Goal: Information Seeking & Learning: Learn about a topic

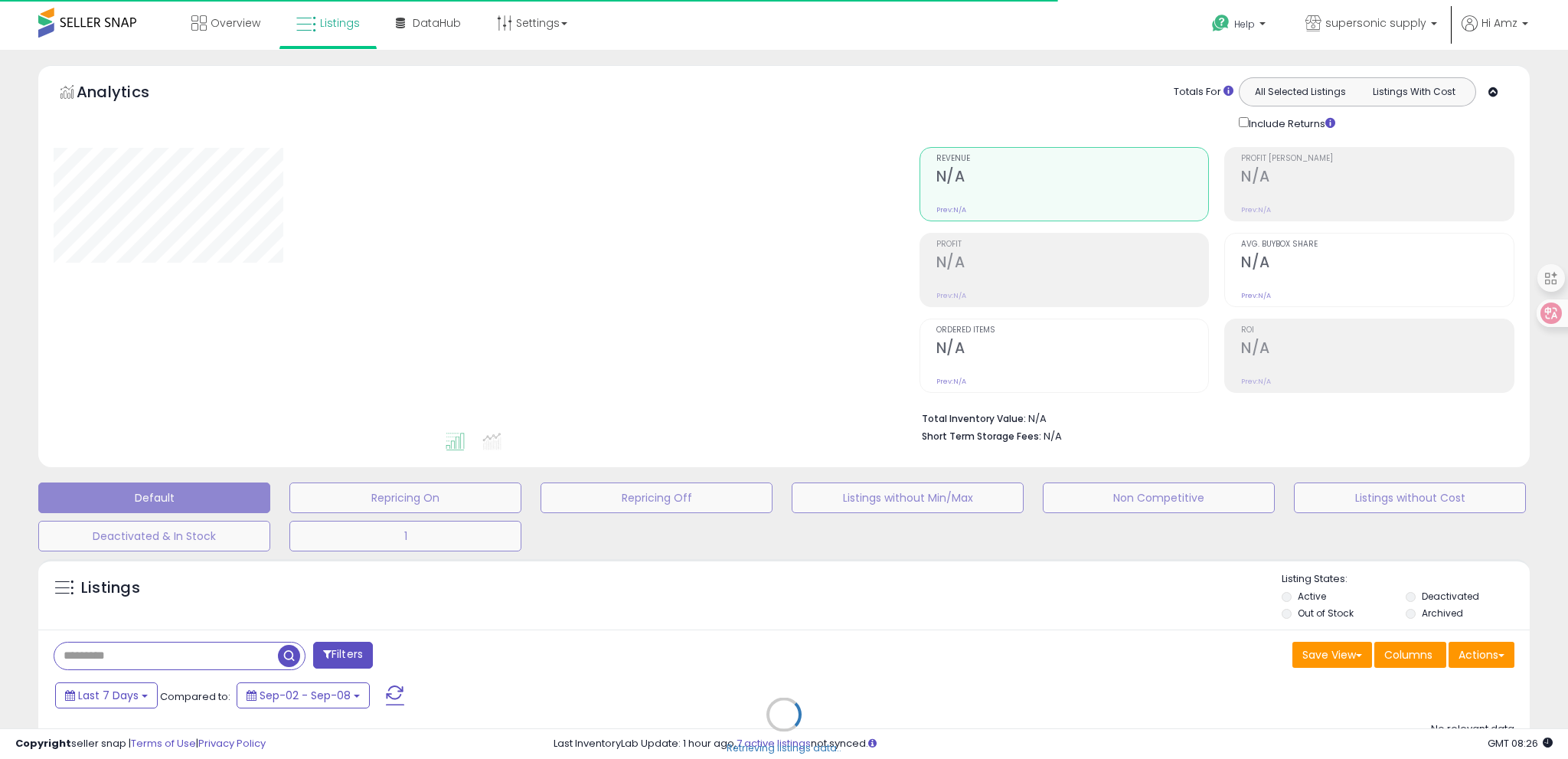
click at [355, 587] on div "Retrieving listings data.." at bounding box center [784, 725] width 1515 height 349
type input "**********"
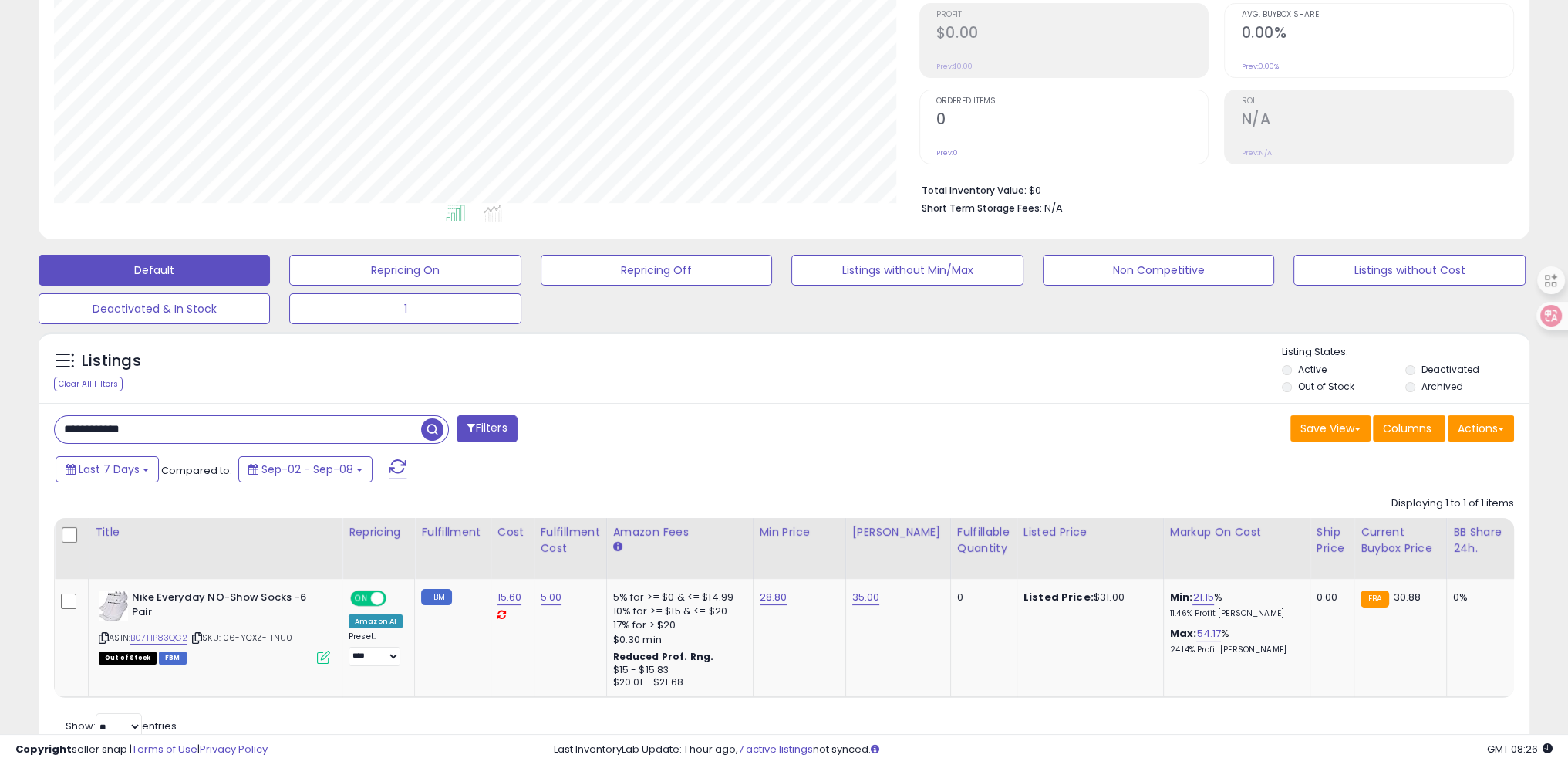
scroll to position [315, 864]
drag, startPoint x: 255, startPoint y: 419, endPoint x: 34, endPoint y: 425, distance: 221.1
click at [34, 425] on div "Listings Clear All Filters" at bounding box center [784, 551] width 1514 height 454
click at [388, 306] on button "1" at bounding box center [404, 308] width 232 height 31
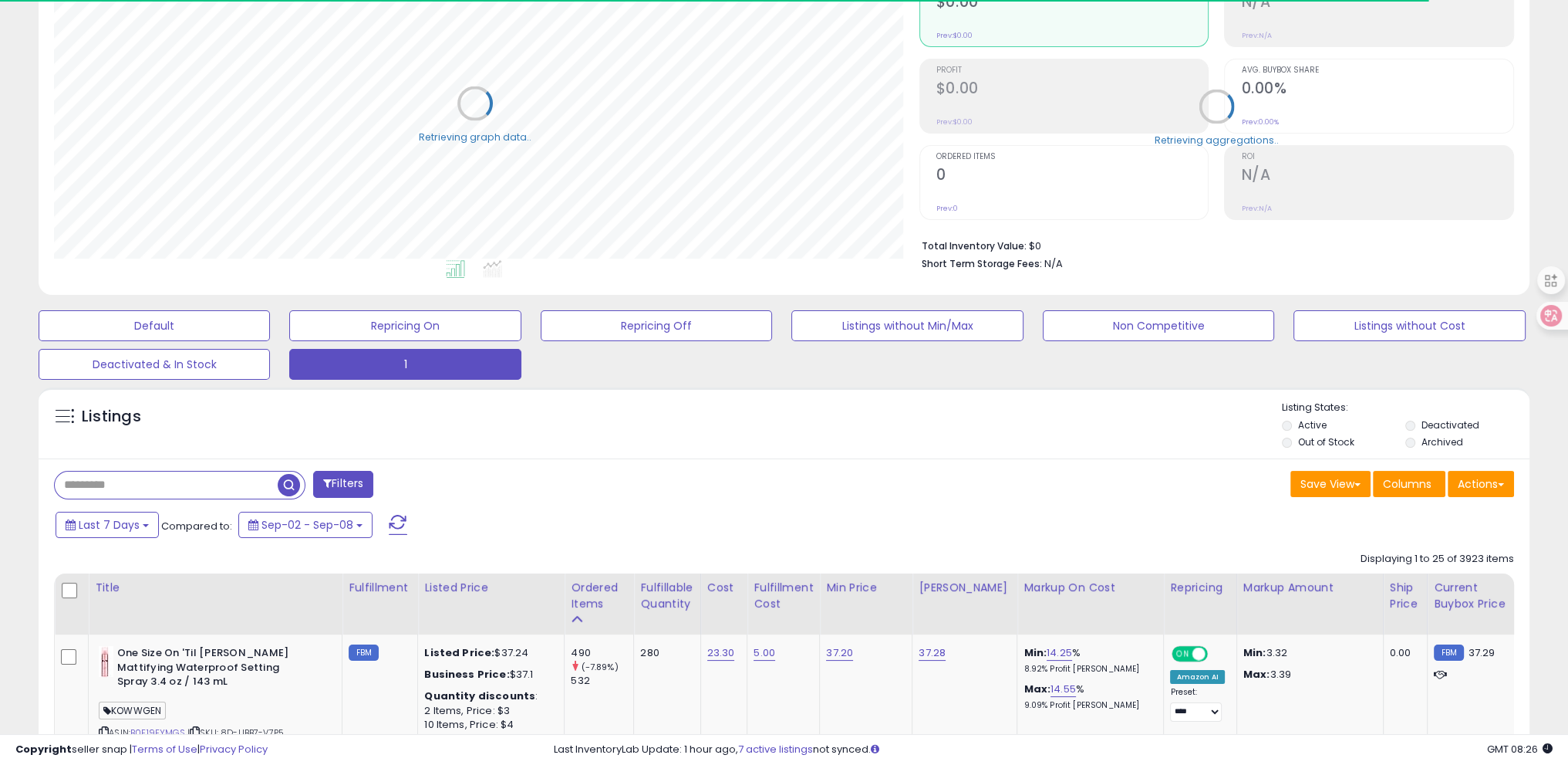
scroll to position [771170, 770383]
click at [327, 422] on div "Listings" at bounding box center [784, 427] width 1491 height 53
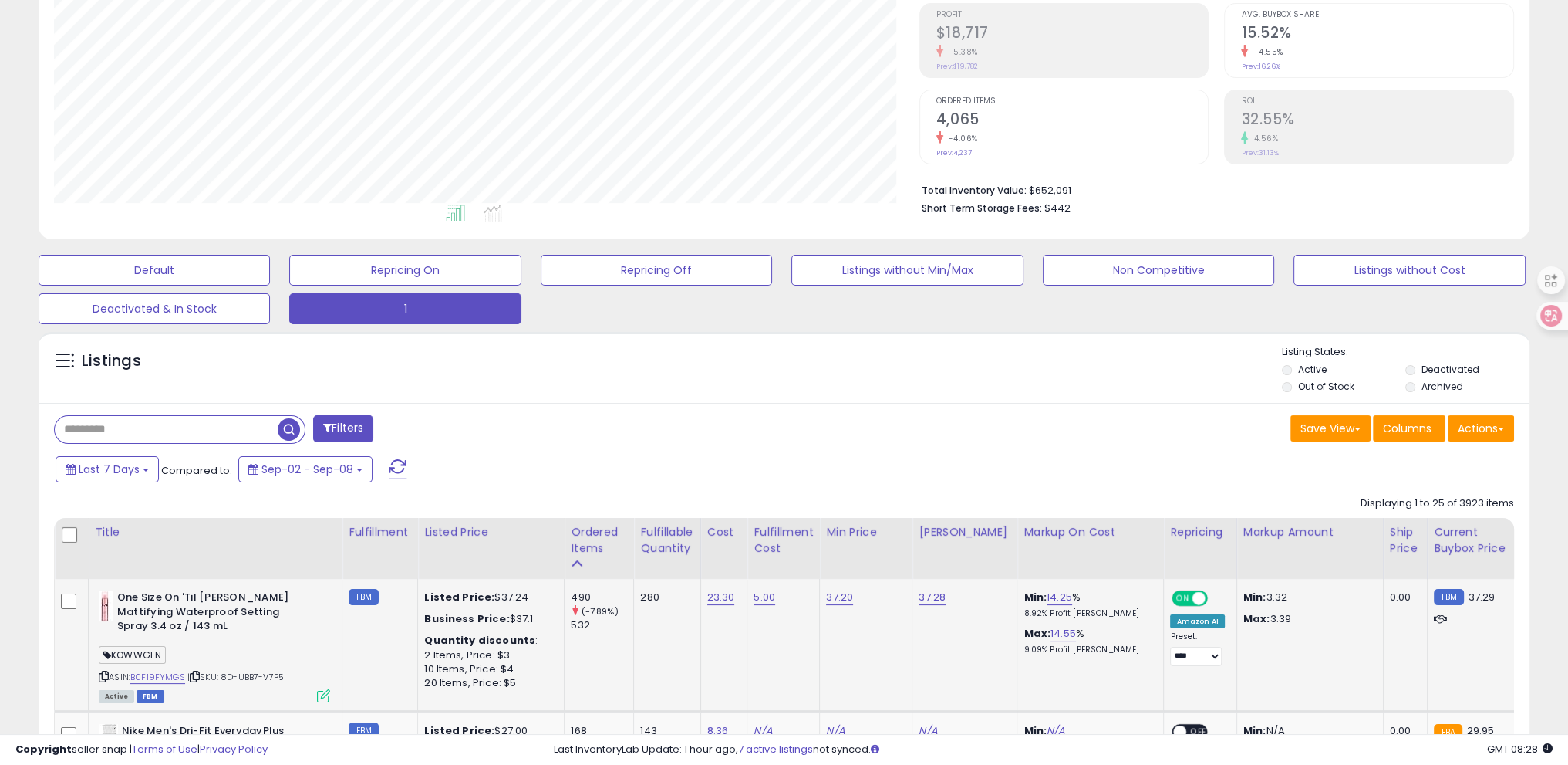
scroll to position [407, 0]
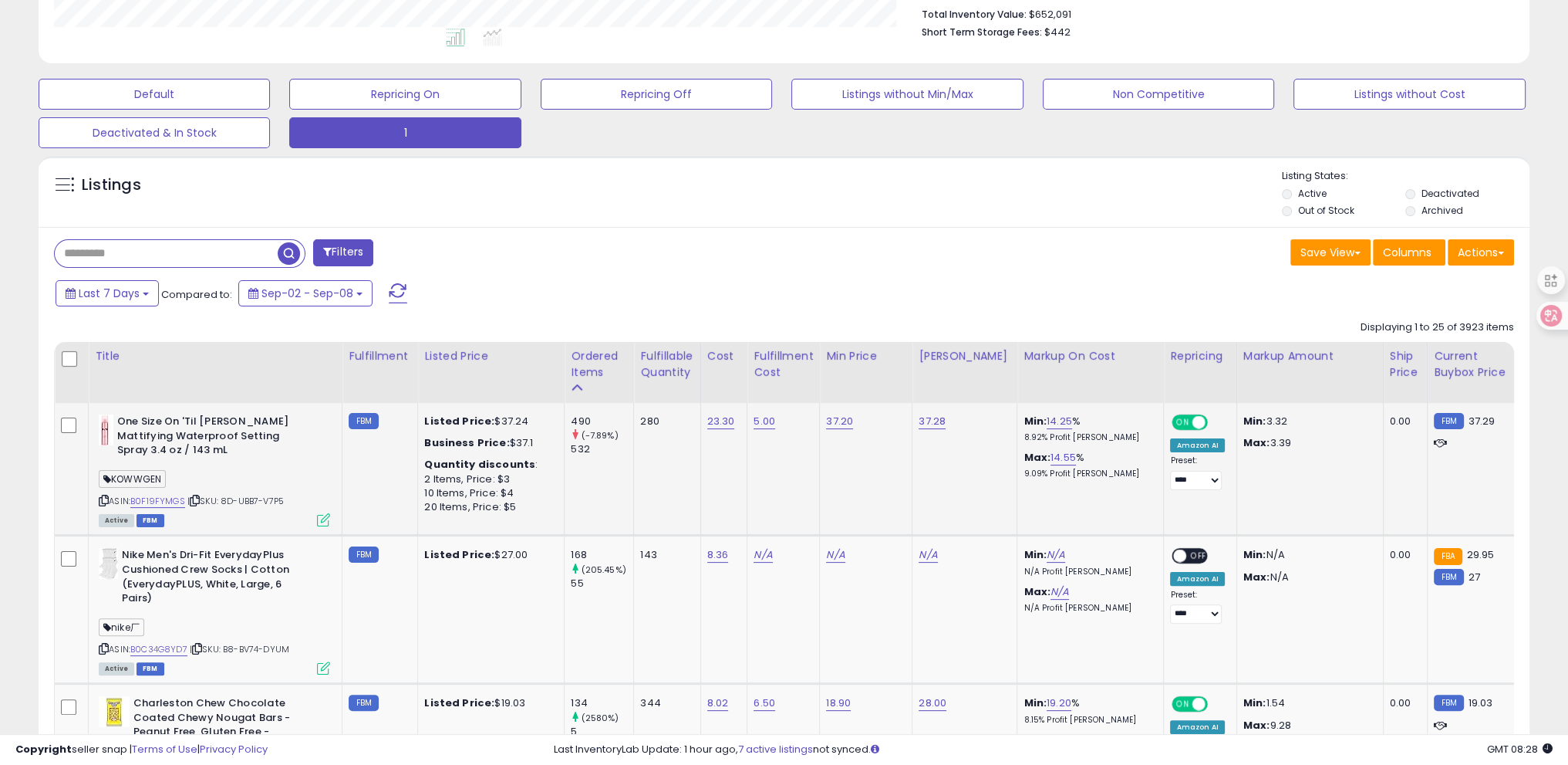
click at [197, 496] on icon at bounding box center [194, 499] width 10 height 8
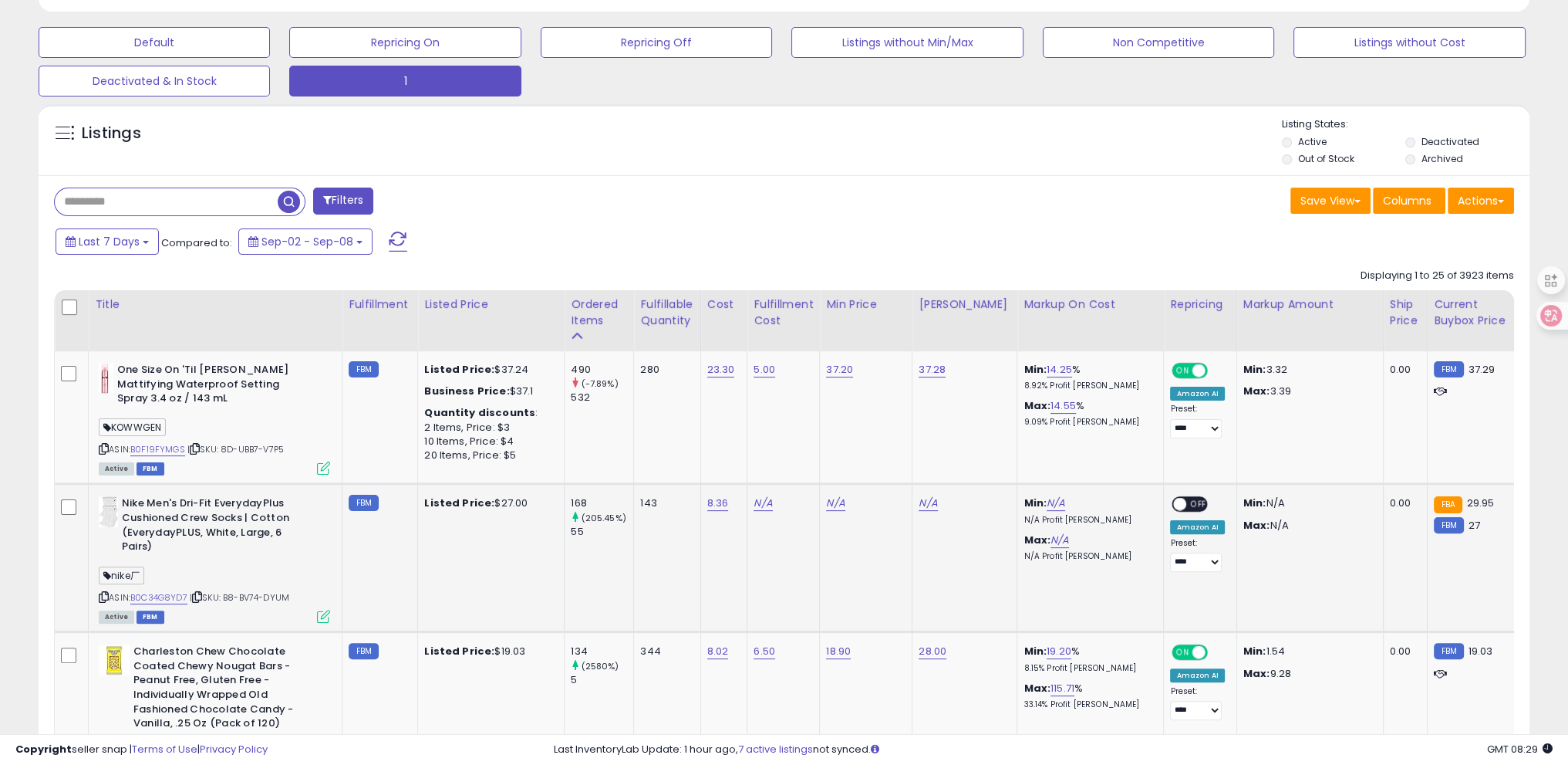
scroll to position [561, 0]
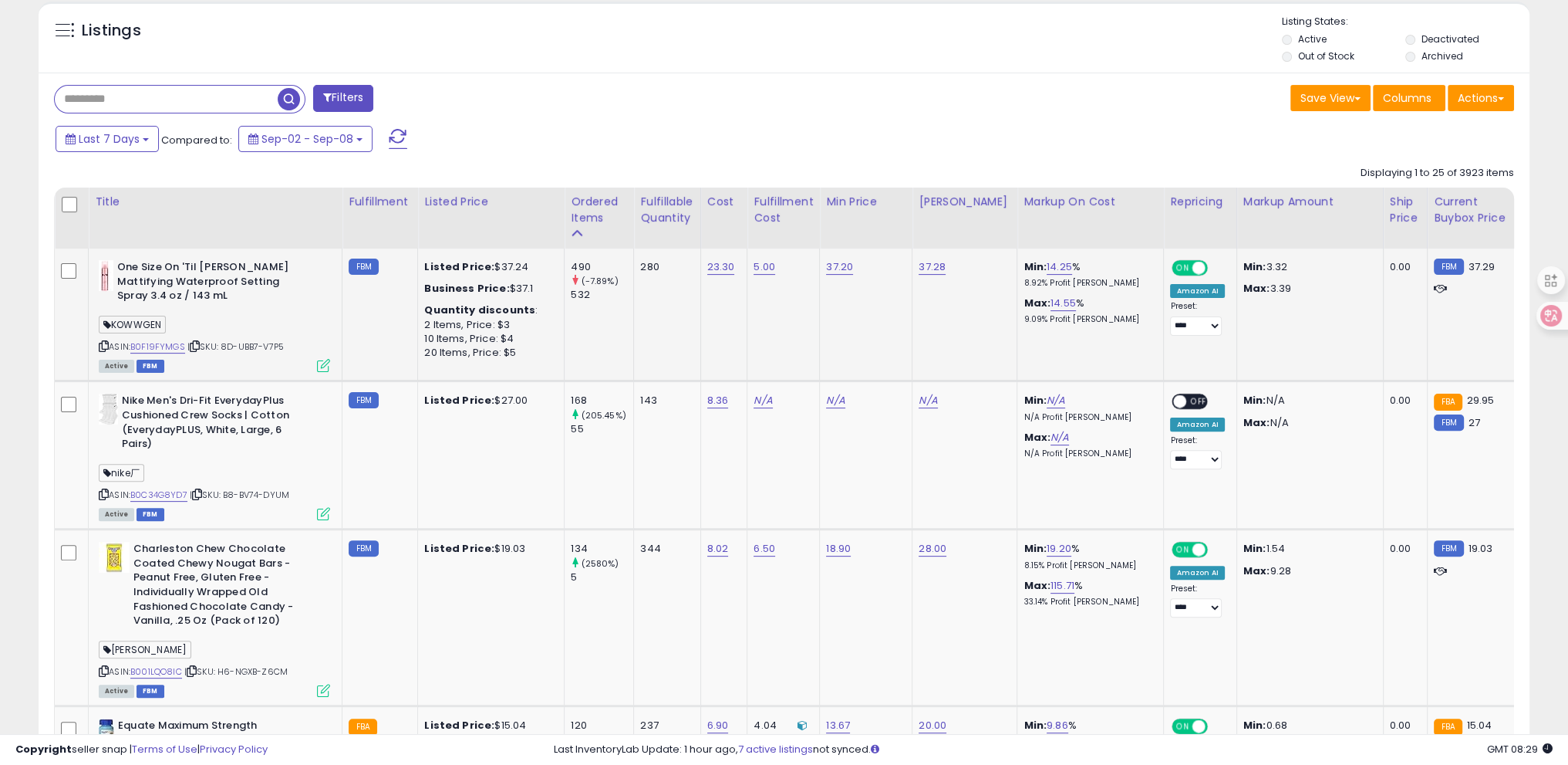
click at [197, 344] on icon at bounding box center [194, 345] width 10 height 8
drag, startPoint x: 124, startPoint y: 399, endPoint x: 164, endPoint y: 447, distance: 62.5
click at [164, 447] on b "Nike Men's Dri-Fit EverydayPlus Cushioned Crew Socks | Cotton (EverydayPLUS, Wh…" at bounding box center [216, 423] width 188 height 61
click at [201, 494] on icon at bounding box center [197, 494] width 10 height 8
click at [101, 497] on icon at bounding box center [103, 494] width 10 height 8
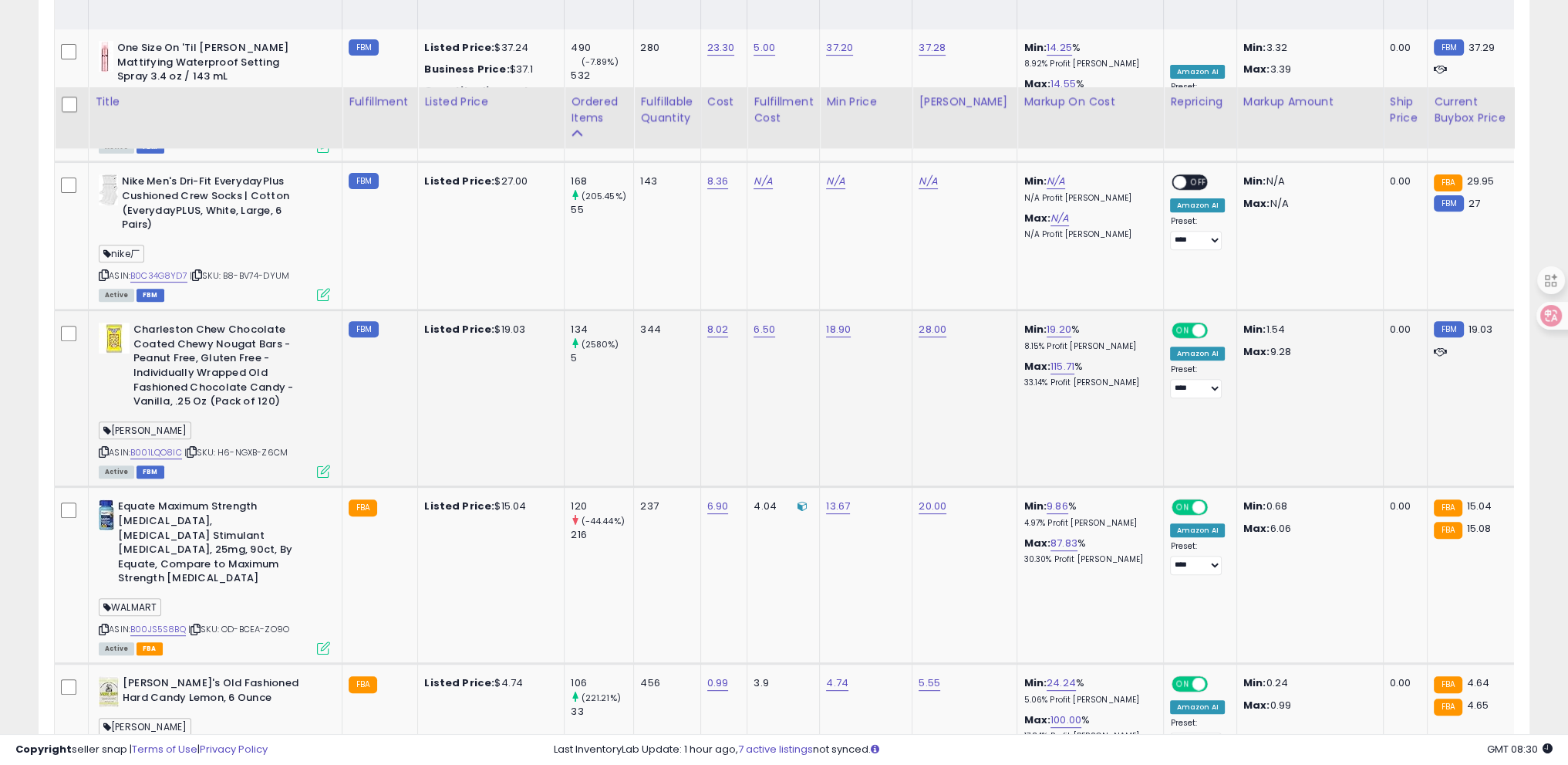
scroll to position [870, 0]
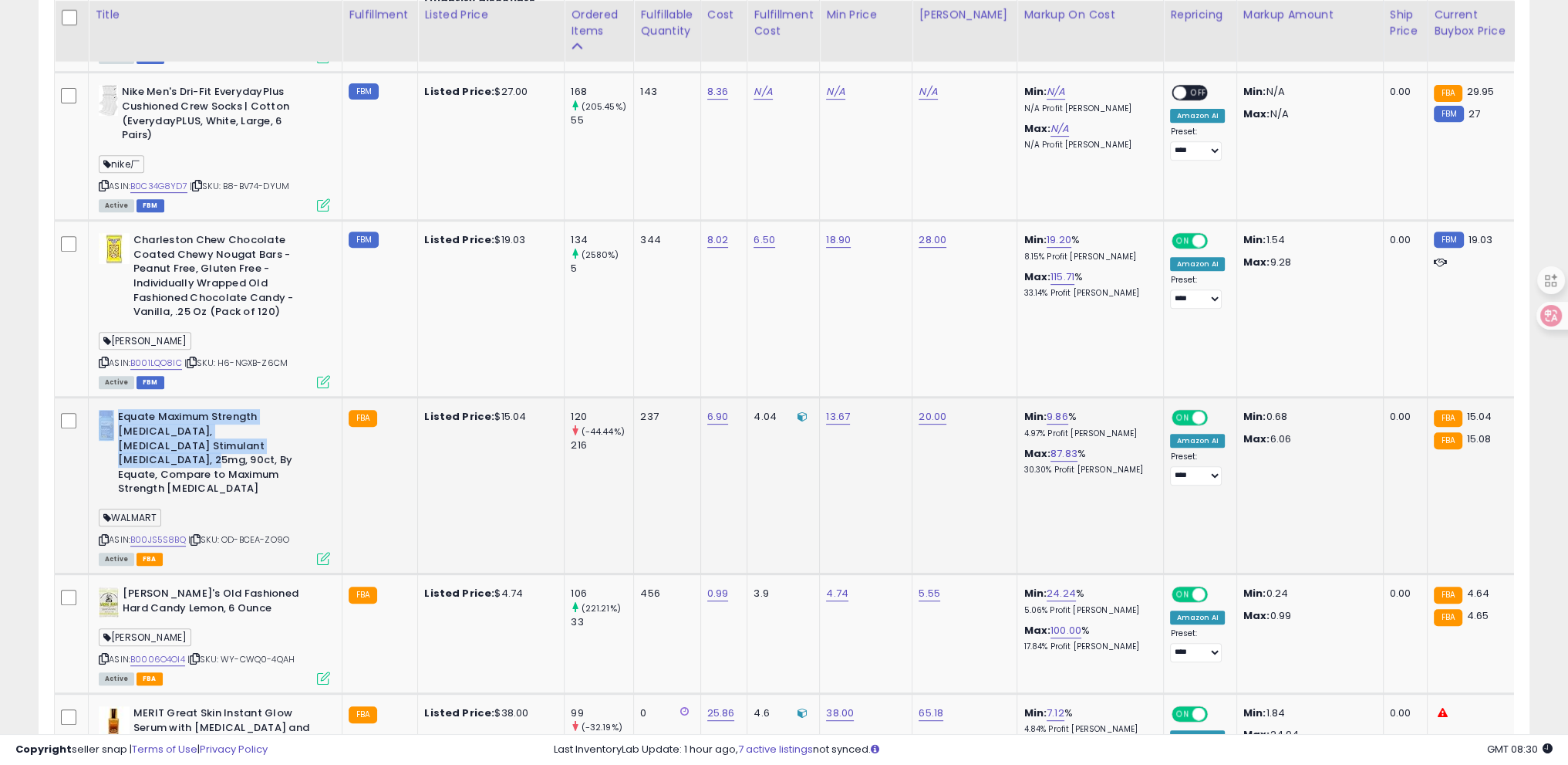
drag, startPoint x: 116, startPoint y: 413, endPoint x: 207, endPoint y: 437, distance: 94.1
click at [207, 437] on div "Equate Maximum Strength [MEDICAL_DATA], [MEDICAL_DATA] Stimulant [MEDICAL_DATA]…" at bounding box center [214, 453] width 232 height 89
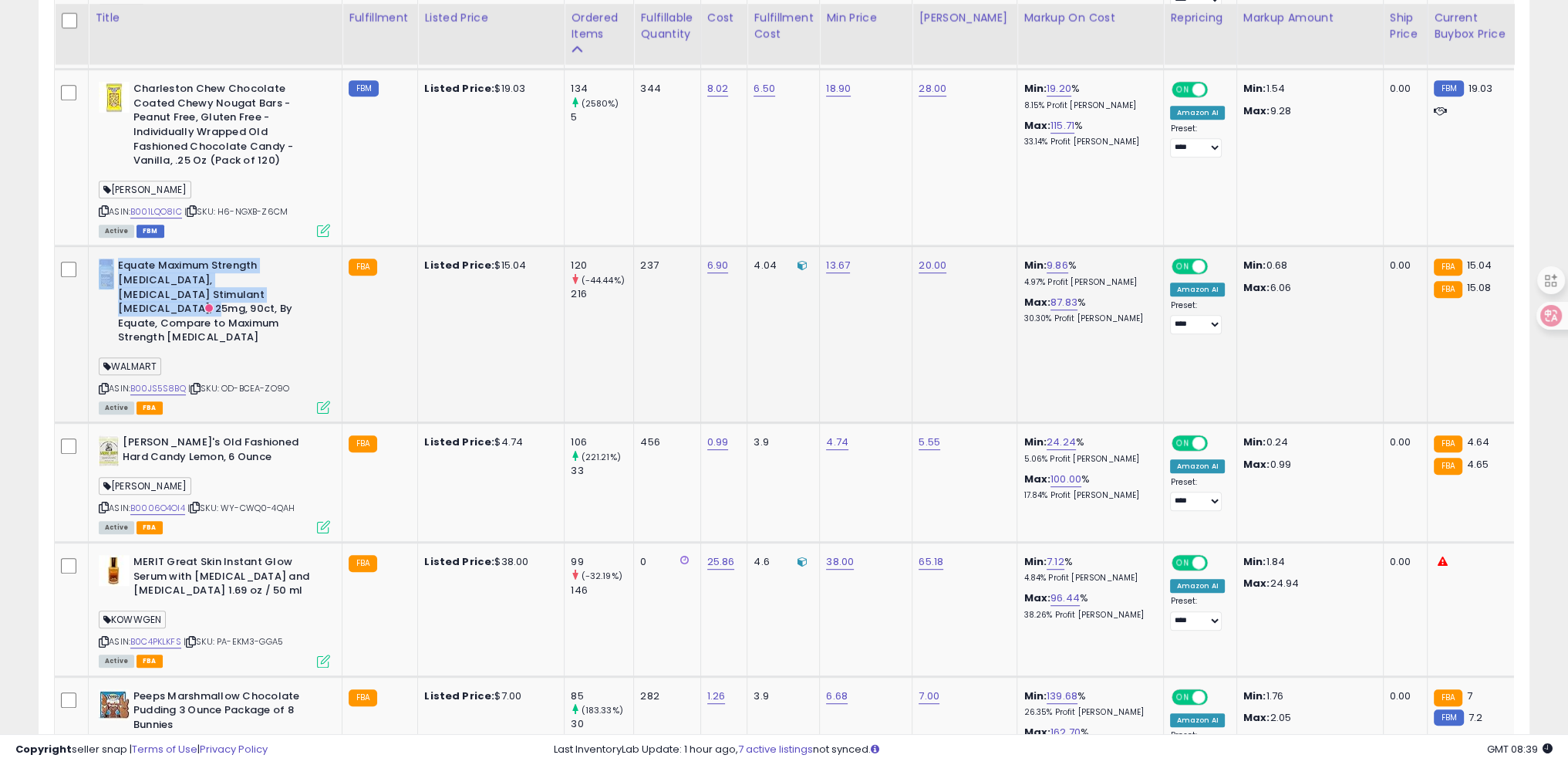
scroll to position [1024, 0]
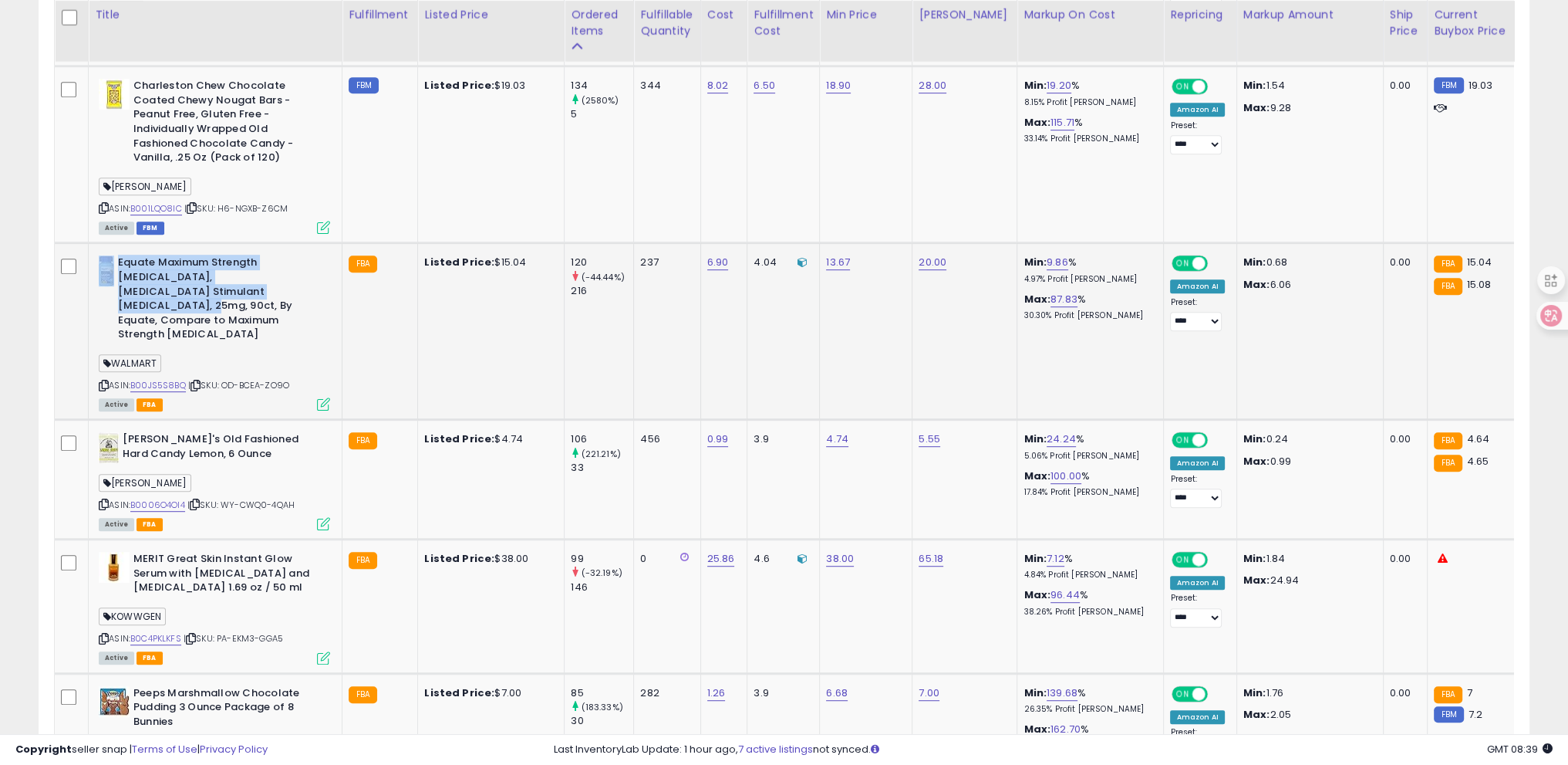
click at [334, 339] on td "Equate Maximum Strength [MEDICAL_DATA], [MEDICAL_DATA] Stimulant [MEDICAL_DATA]…" at bounding box center [216, 331] width 253 height 176
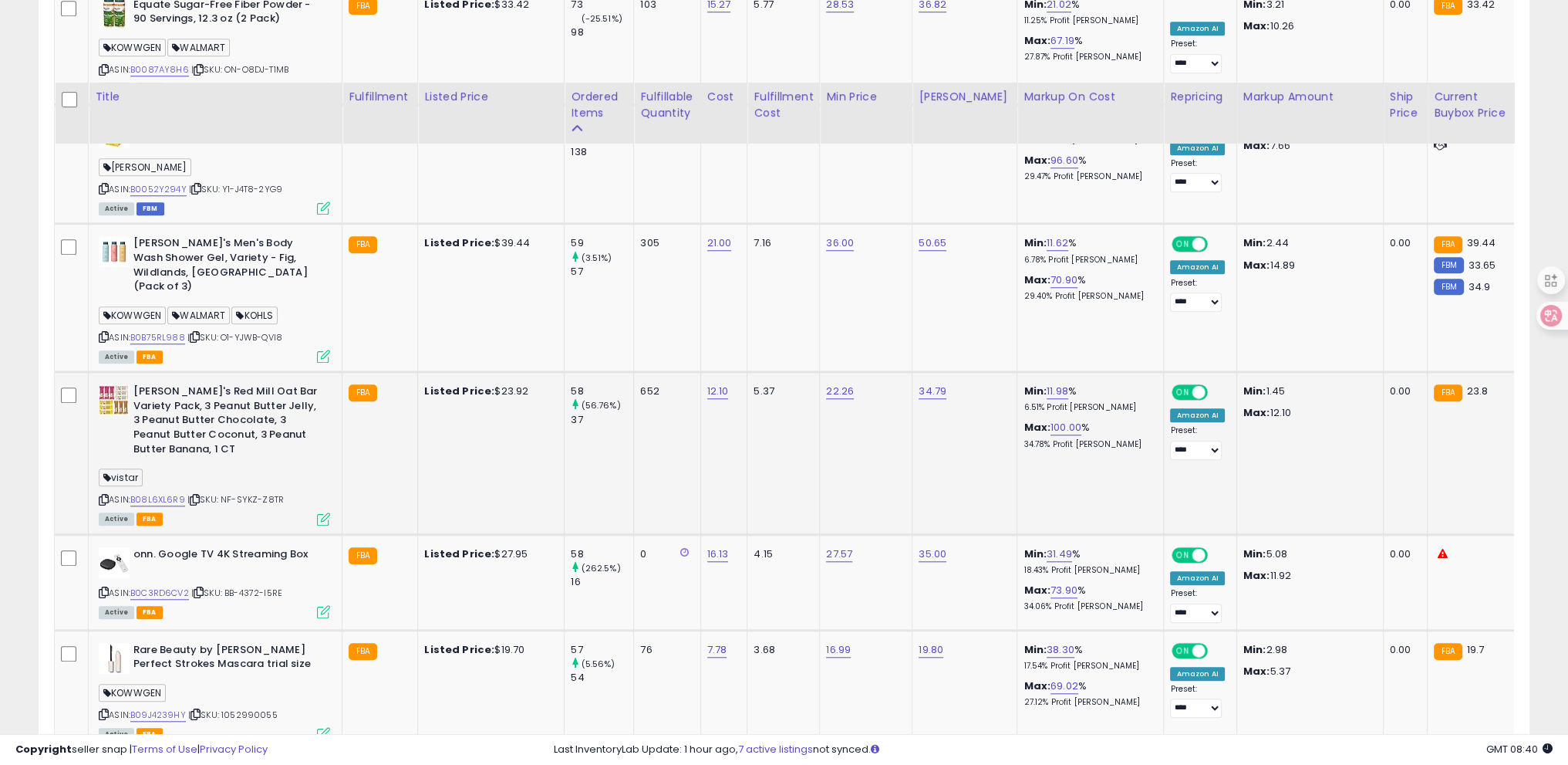
scroll to position [1951, 0]
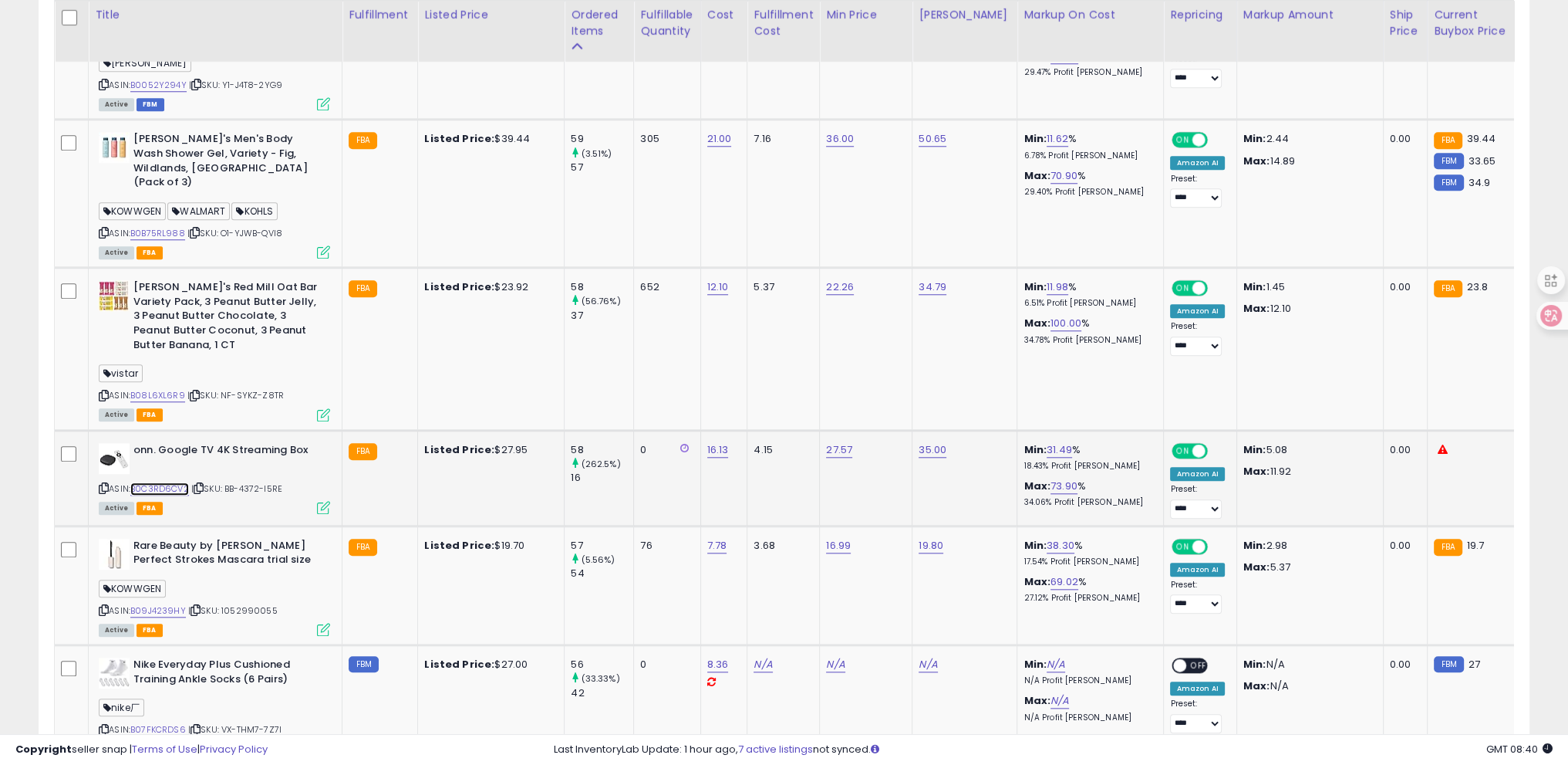
click at [176, 482] on link "B0C3RD6CV2" at bounding box center [160, 489] width 58 height 13
drag, startPoint x: 132, startPoint y: 401, endPoint x: 156, endPoint y: 397, distance: 24.3
click at [156, 443] on b "onn. Google TV 4K Streaming Box" at bounding box center [227, 452] width 188 height 19
copy b "onn."
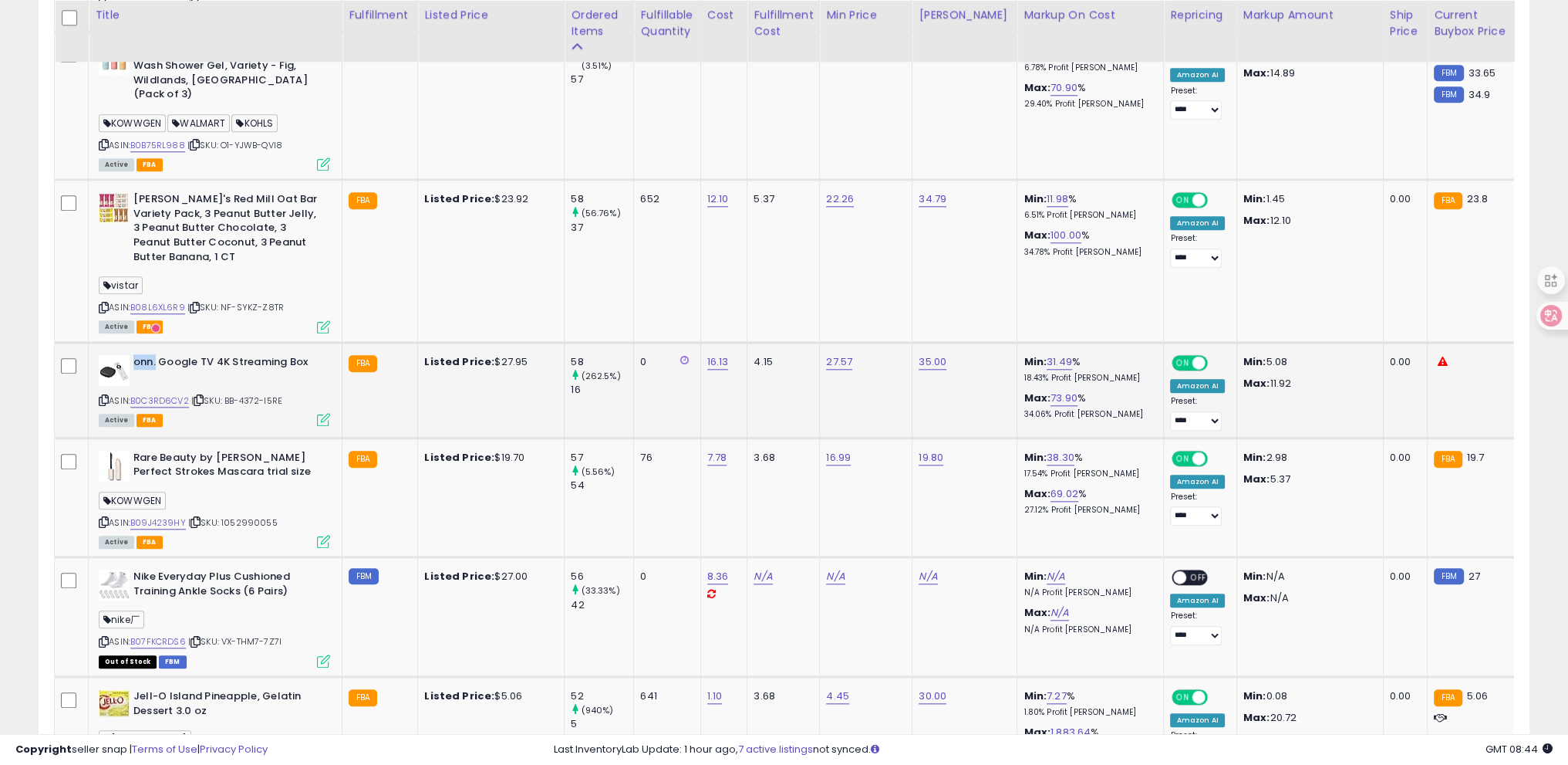
scroll to position [2104, 0]
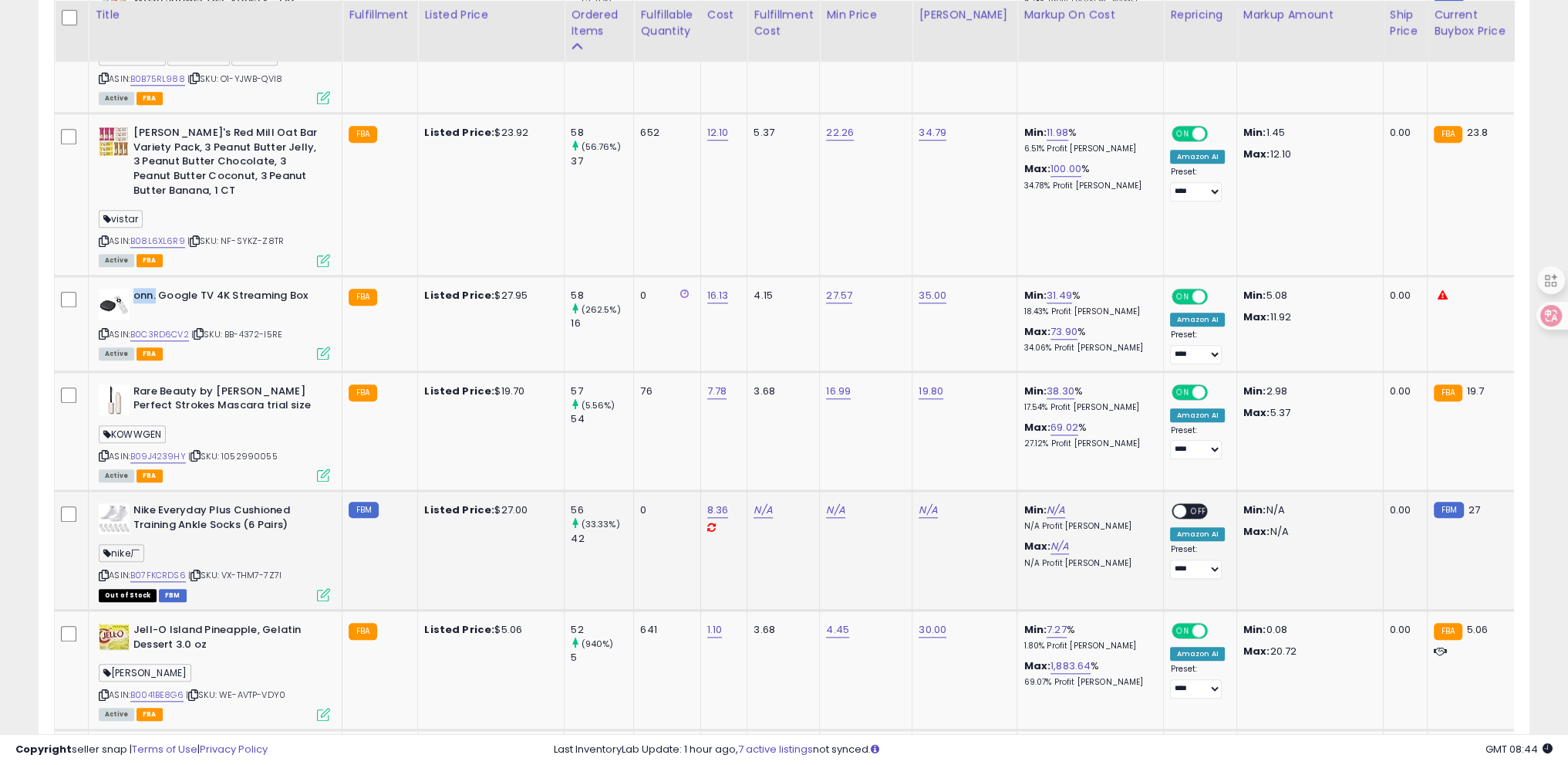
click at [197, 571] on icon at bounding box center [195, 574] width 10 height 8
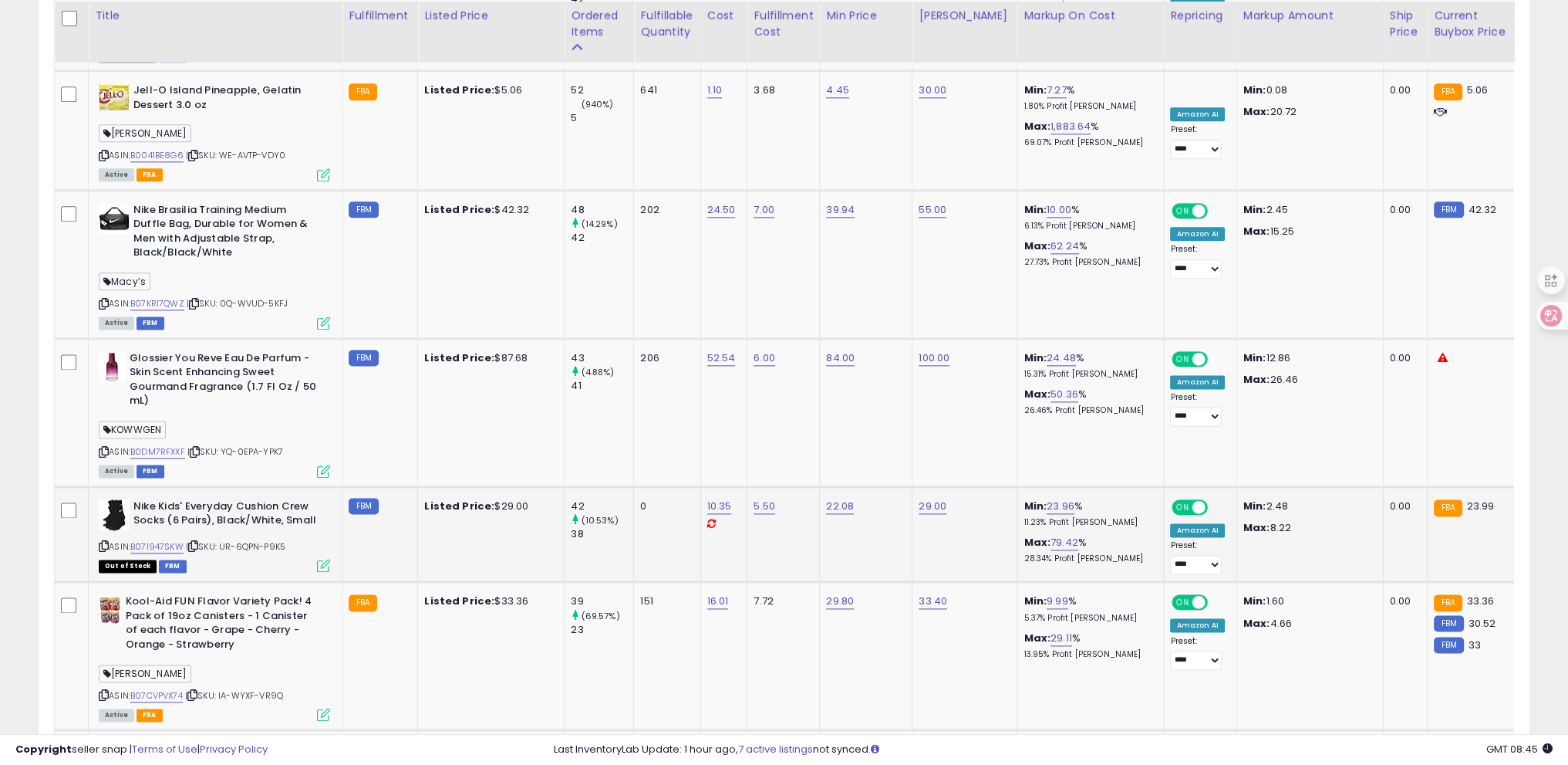
scroll to position [2645, 0]
click at [197, 541] on icon at bounding box center [193, 544] width 10 height 8
click at [190, 540] on span "| SKU: UR-6QPN-P9K5" at bounding box center [236, 545] width 99 height 12
click at [198, 541] on icon at bounding box center [193, 544] width 10 height 8
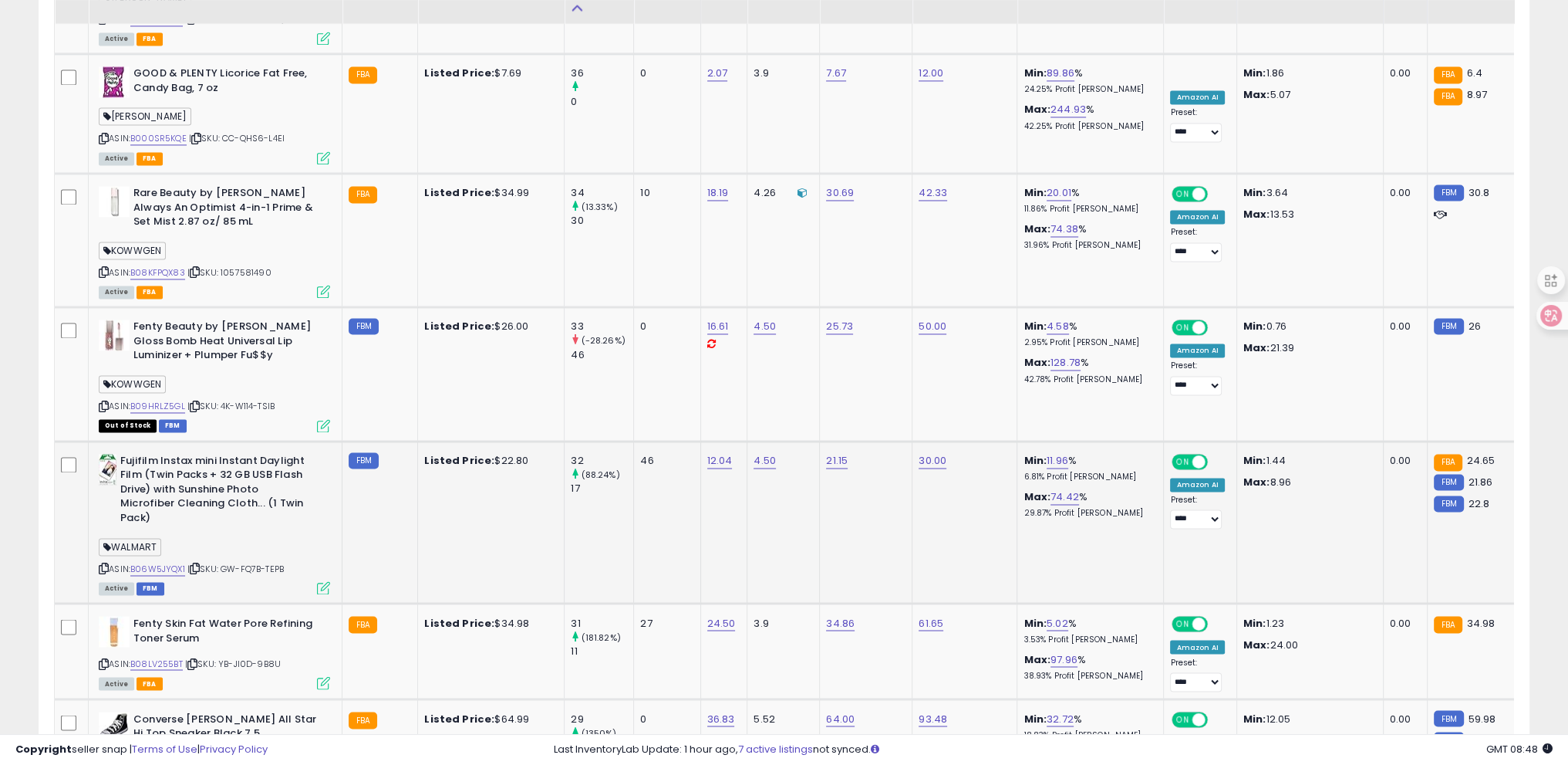
scroll to position [3416, 0]
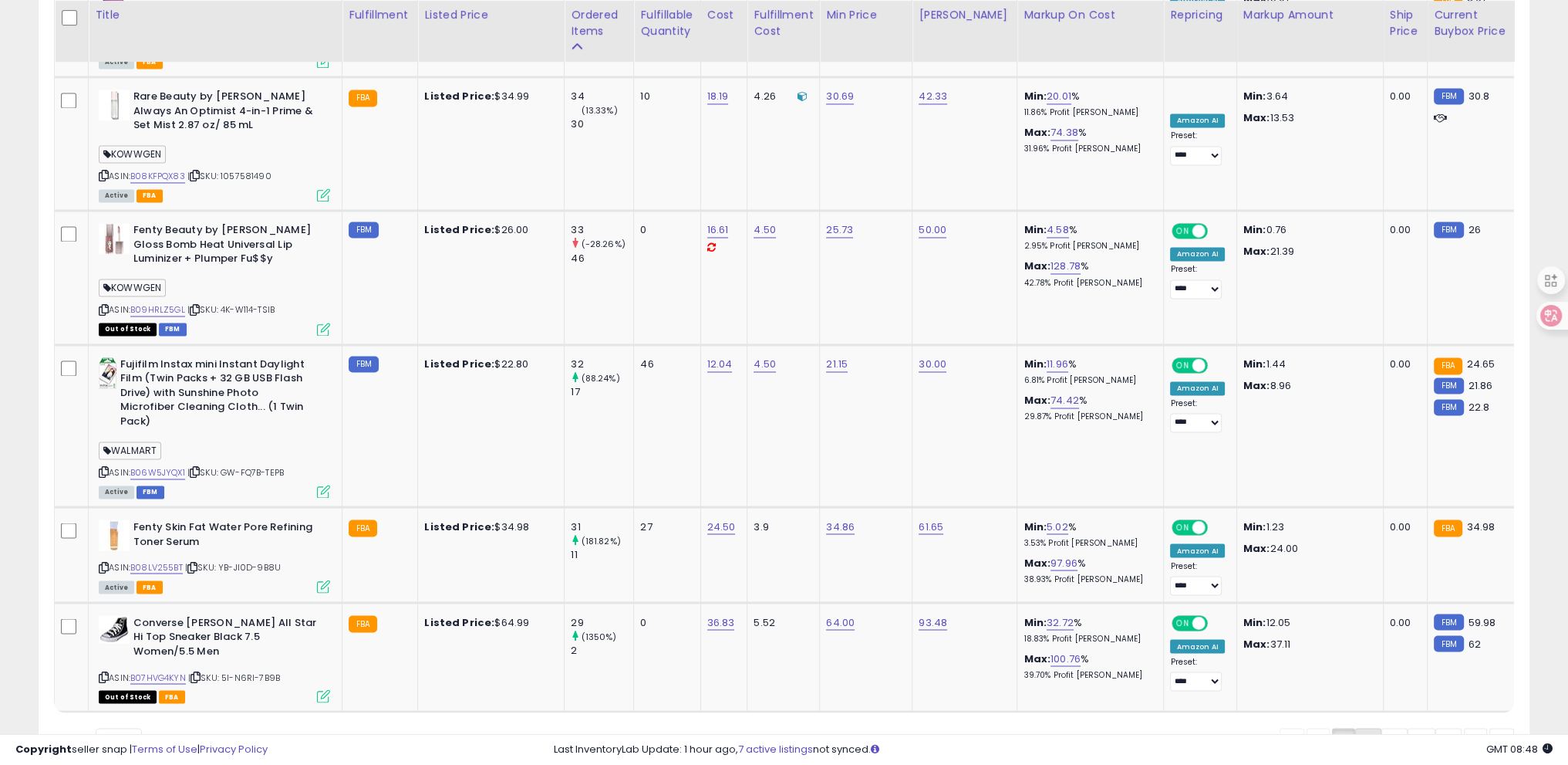
click at [1361, 727] on link "2" at bounding box center [1368, 741] width 26 height 26
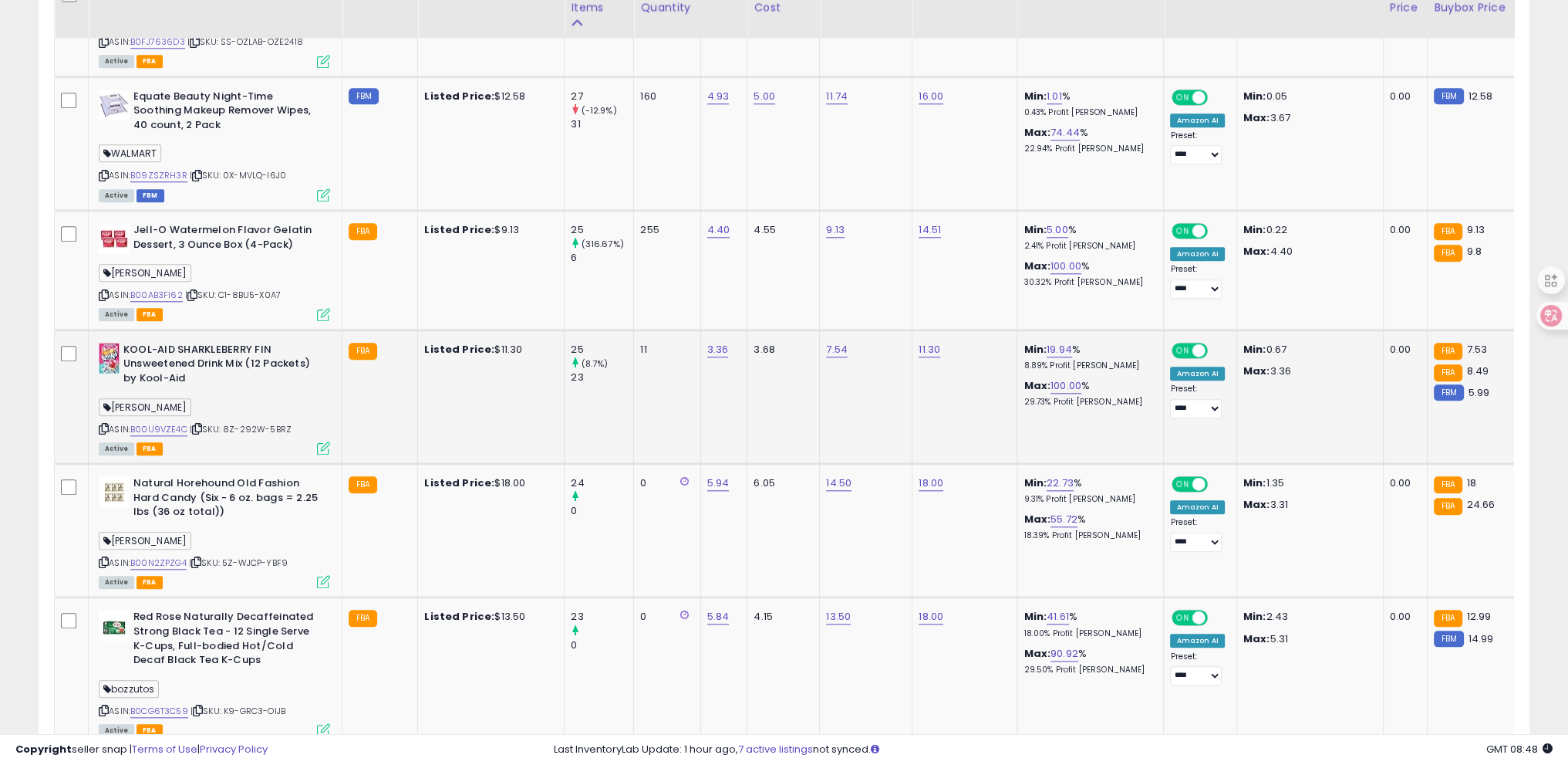
scroll to position [2120, 0]
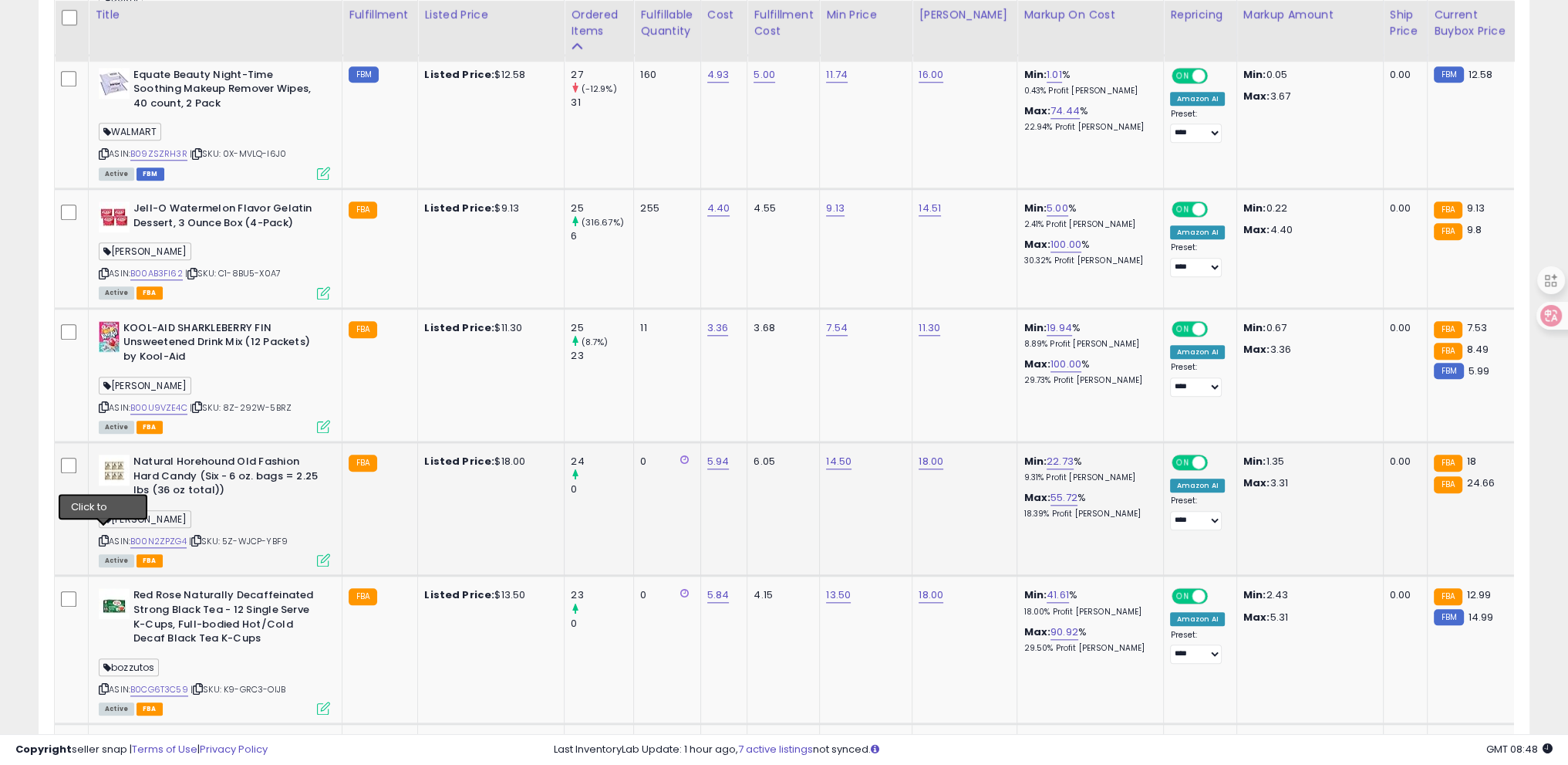
click at [101, 536] on icon at bounding box center [103, 540] width 10 height 8
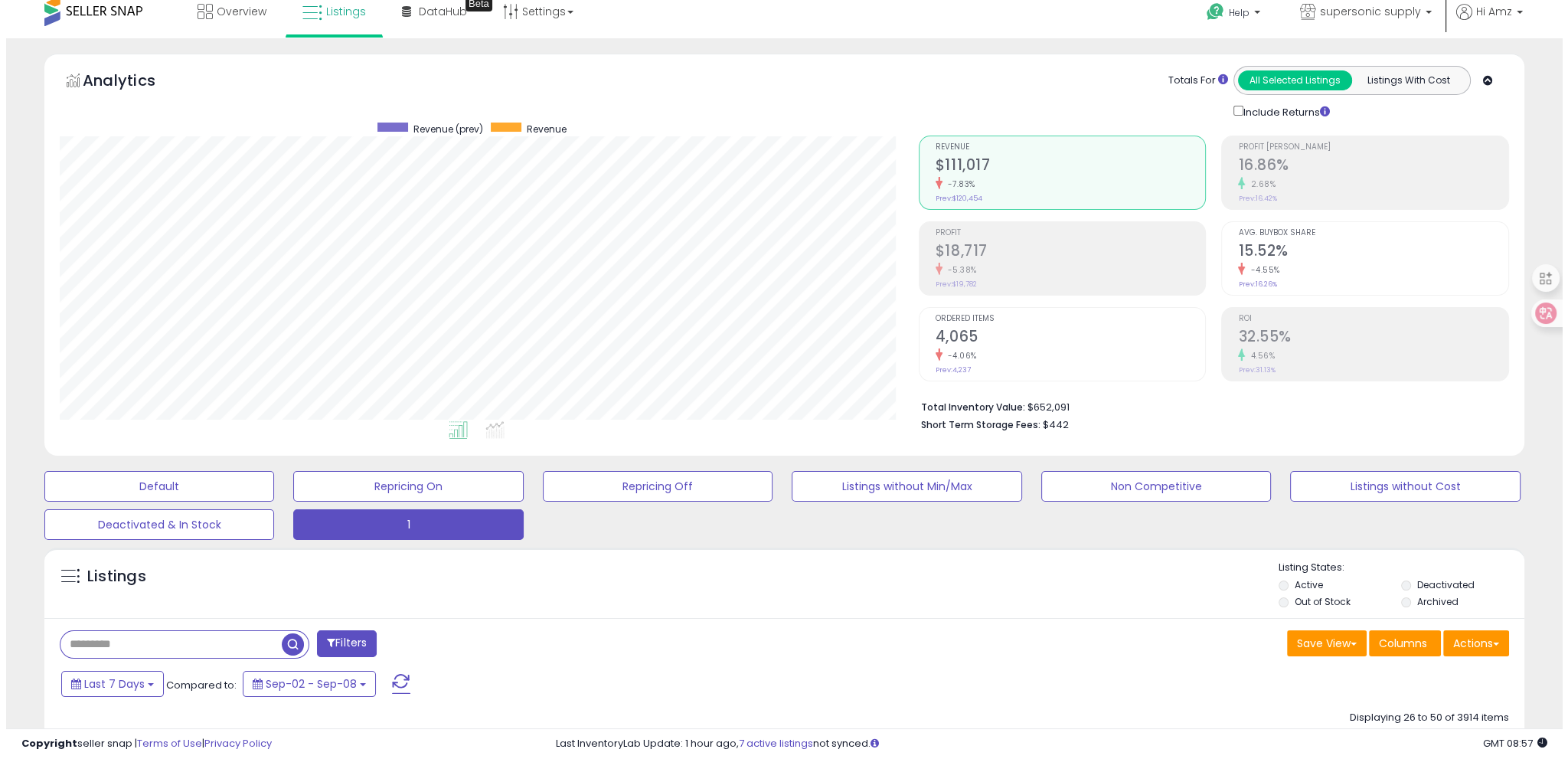
scroll to position [0, 0]
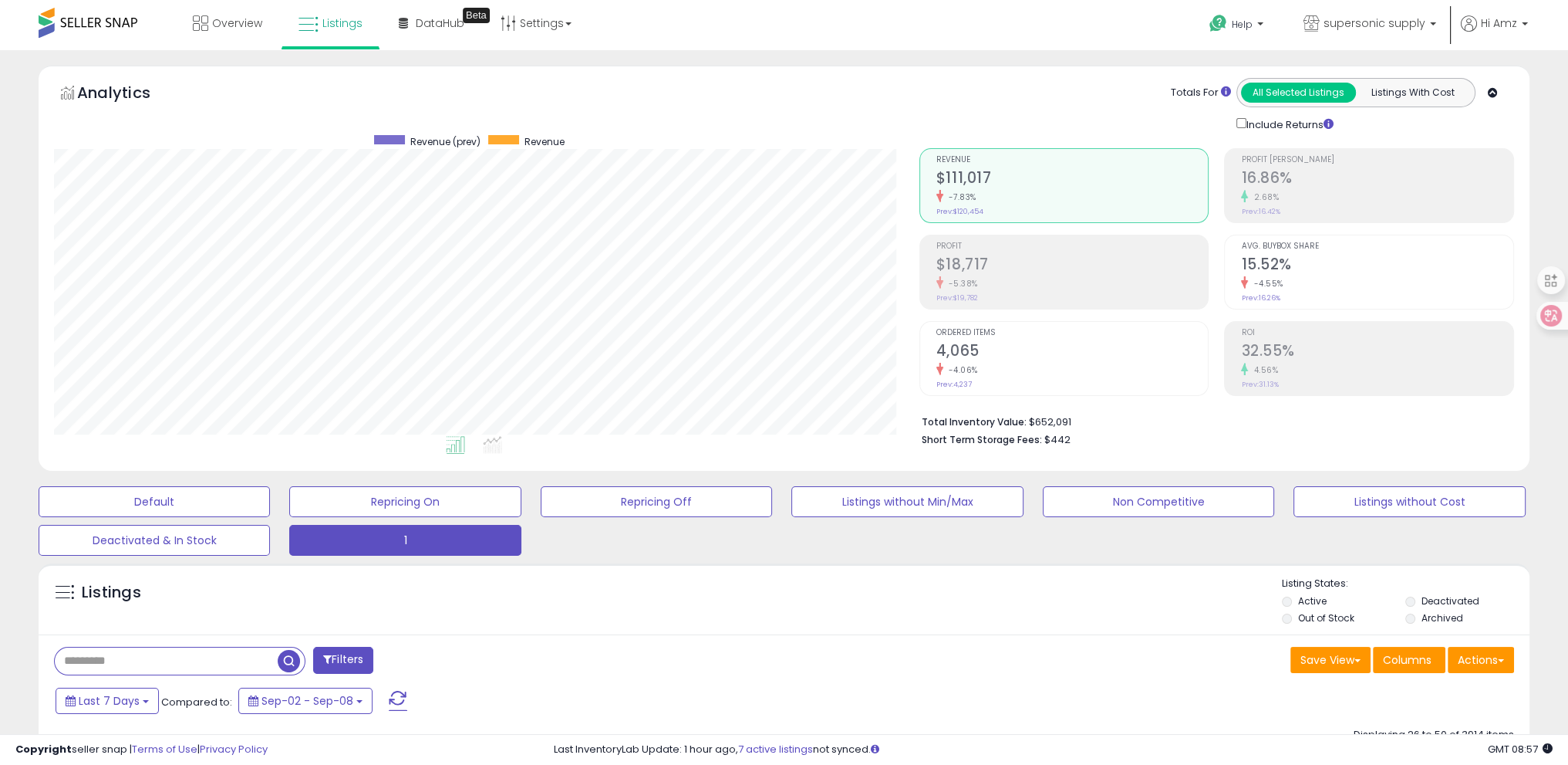
click at [133, 663] on input "text" at bounding box center [166, 661] width 223 height 27
paste input "**********"
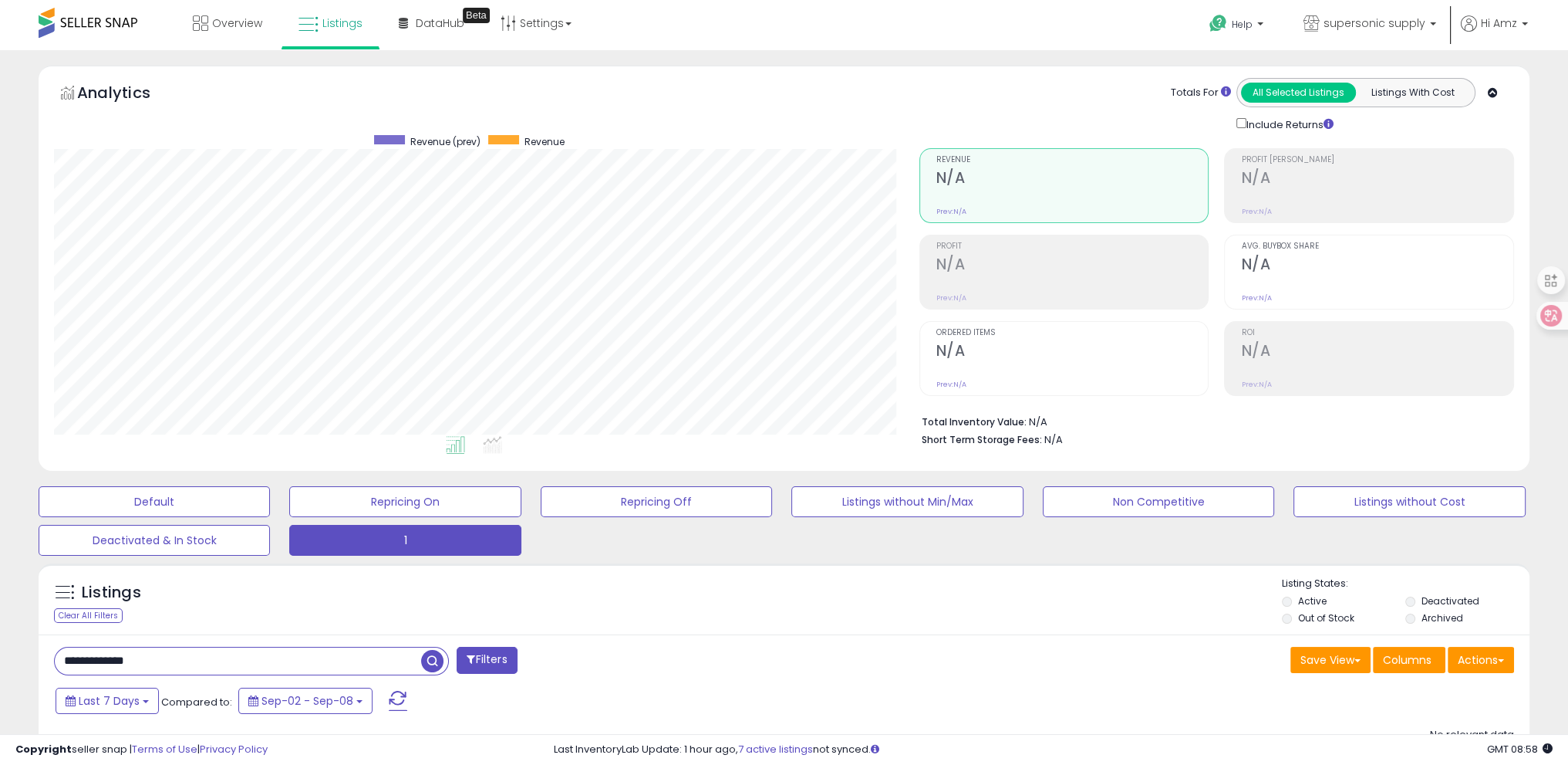
scroll to position [315, 864]
click at [314, 622] on div "Listings Clear All Filters Listing States:" at bounding box center [784, 603] width 1491 height 53
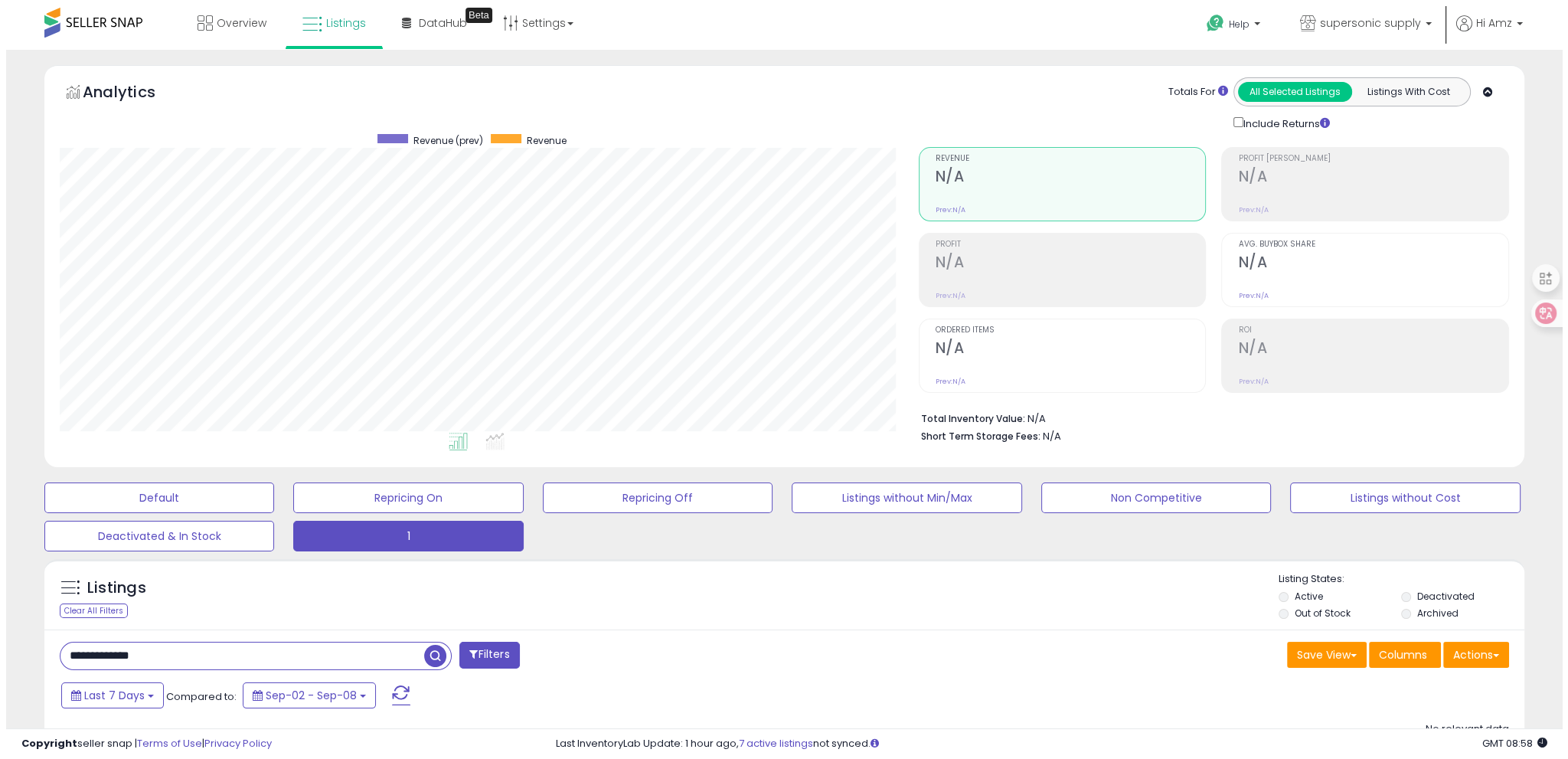
scroll to position [174, 0]
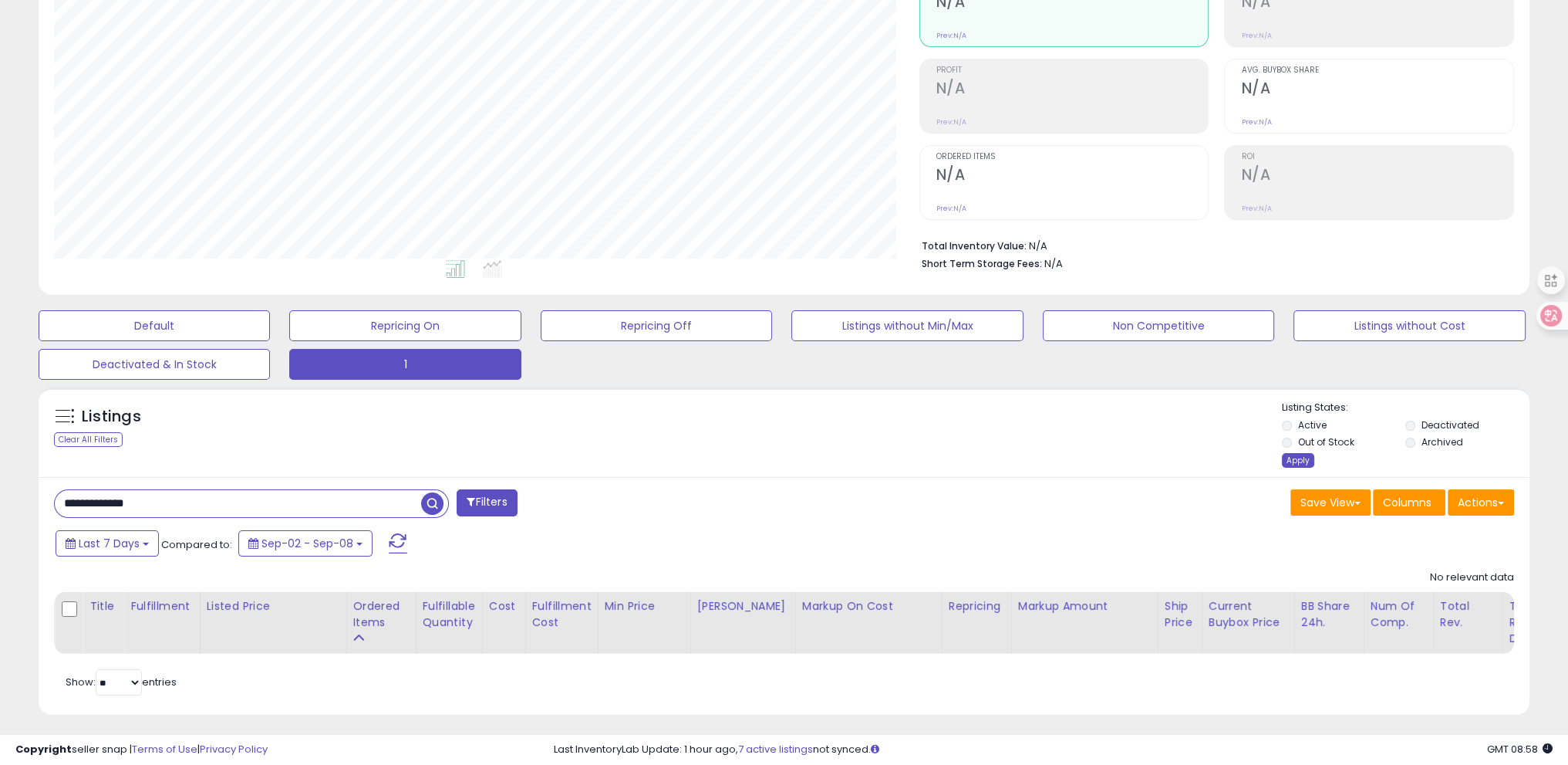
click at [1296, 466] on div "Apply" at bounding box center [1298, 460] width 33 height 15
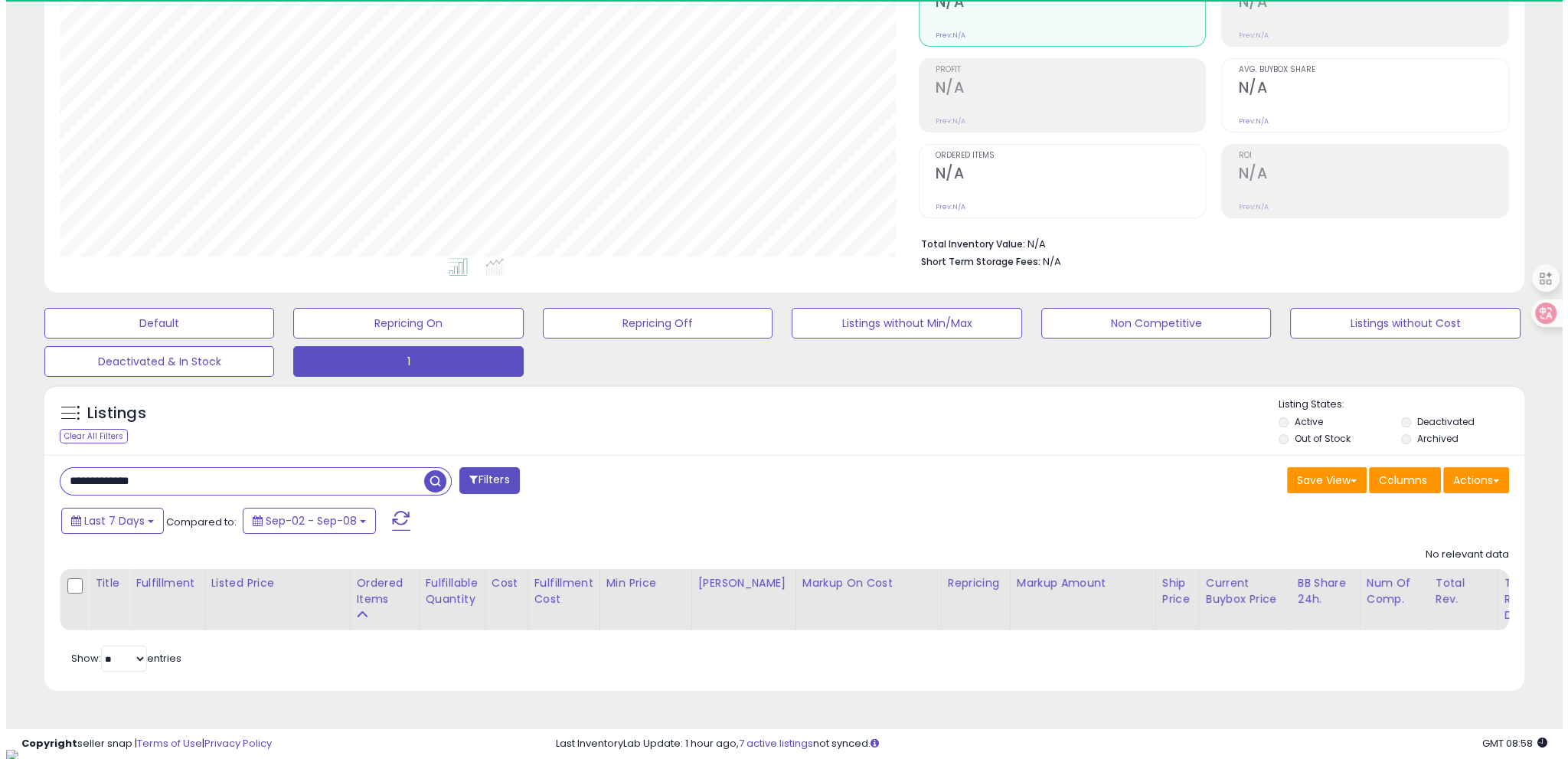
scroll to position [313, 858]
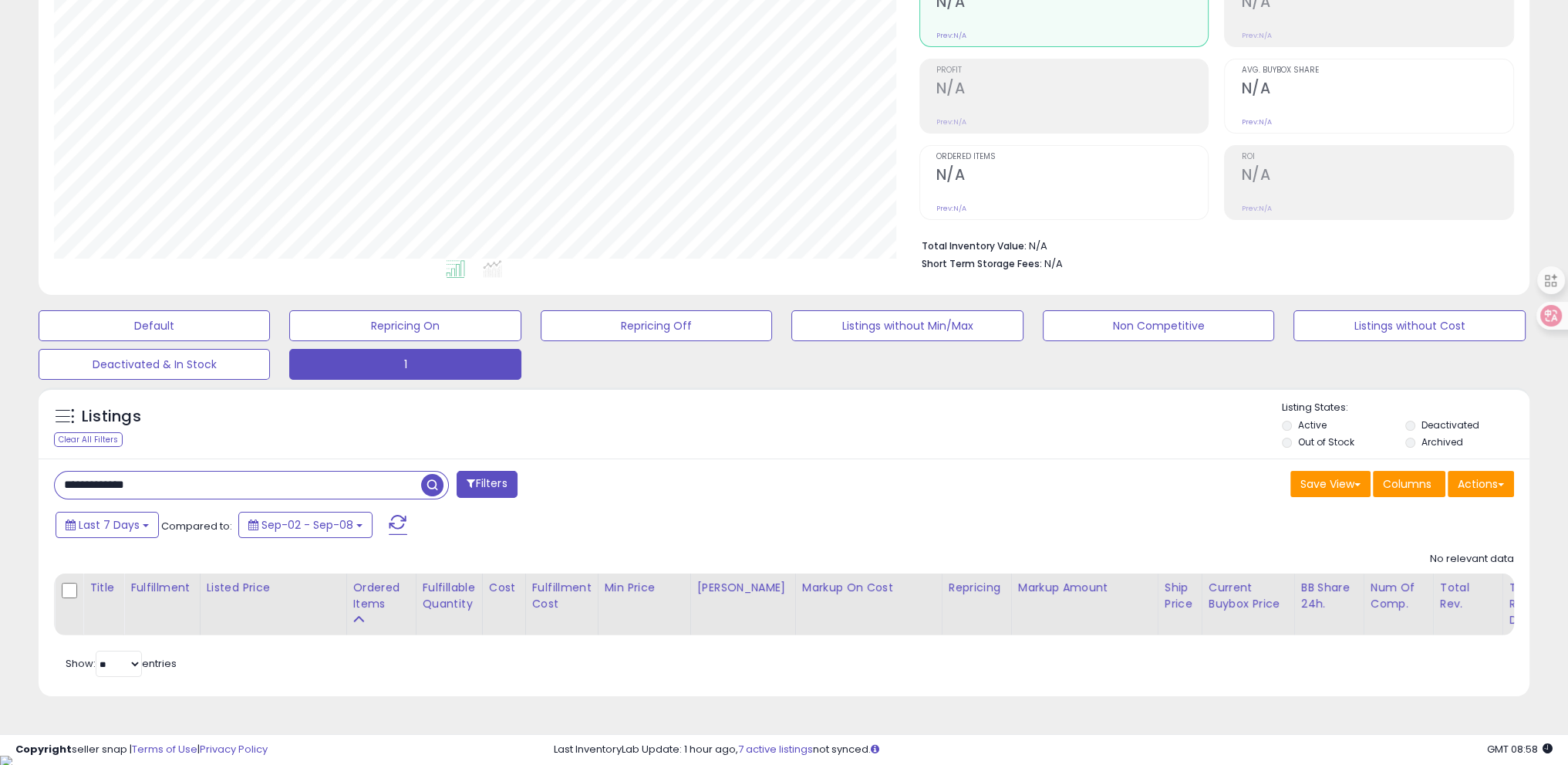
drag, startPoint x: 180, startPoint y: 482, endPoint x: 0, endPoint y: 466, distance: 180.7
click at [0, 466] on div "**********" at bounding box center [784, 314] width 1568 height 880
paste input "text"
type input "**********"
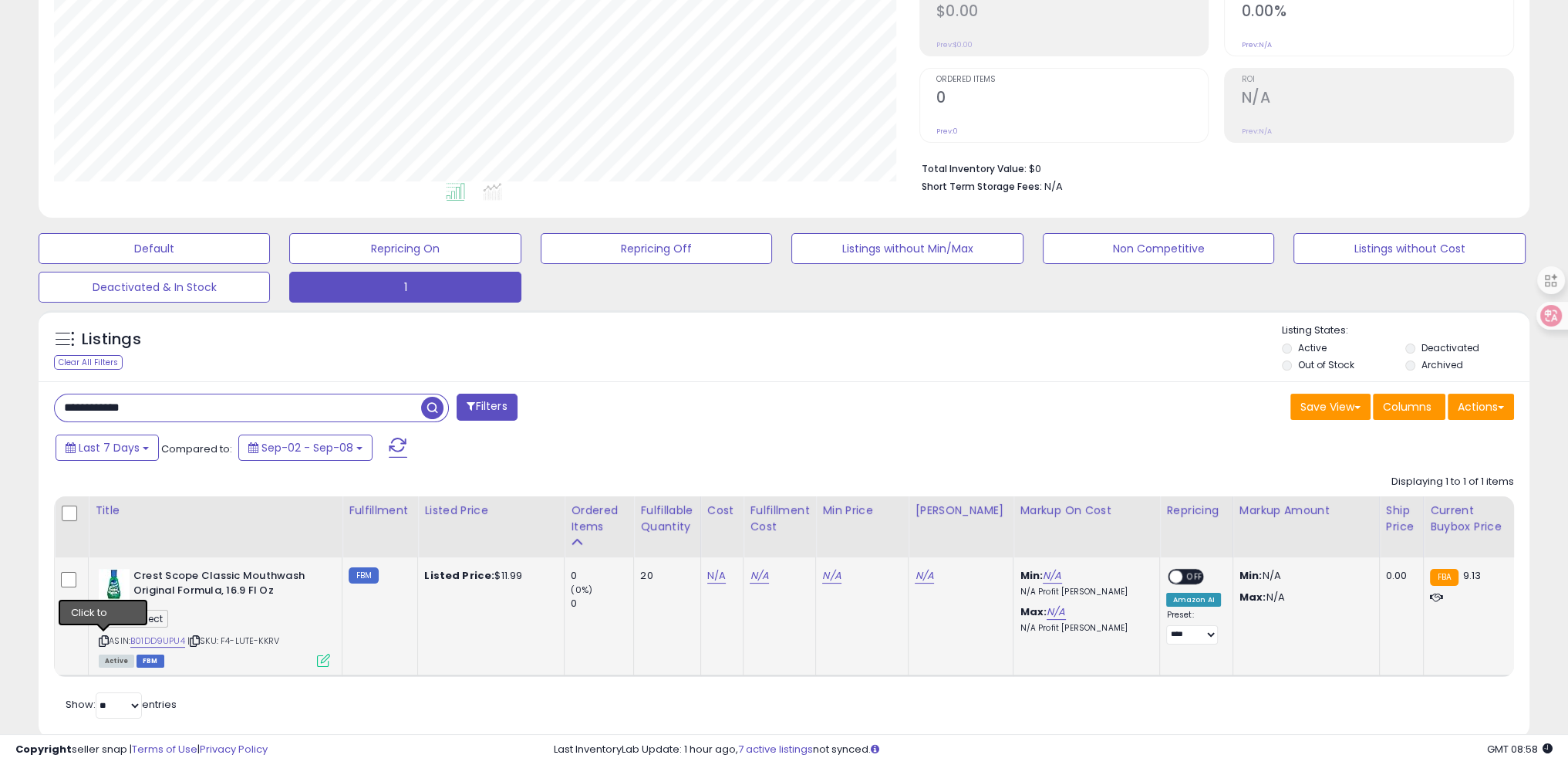
click at [104, 638] on icon at bounding box center [103, 640] width 10 height 8
